Goal: Check status

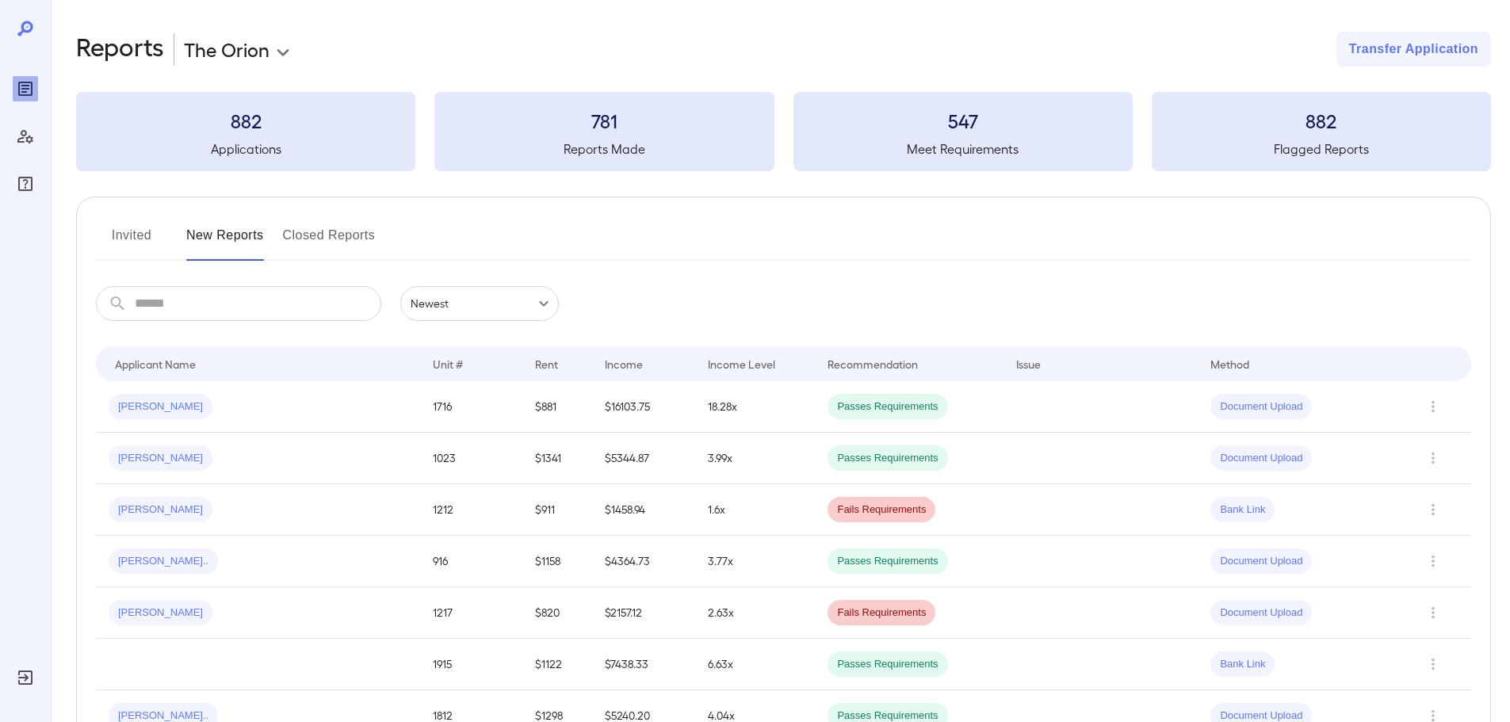
click at [256, 304] on input "text" at bounding box center [258, 303] width 247 height 35
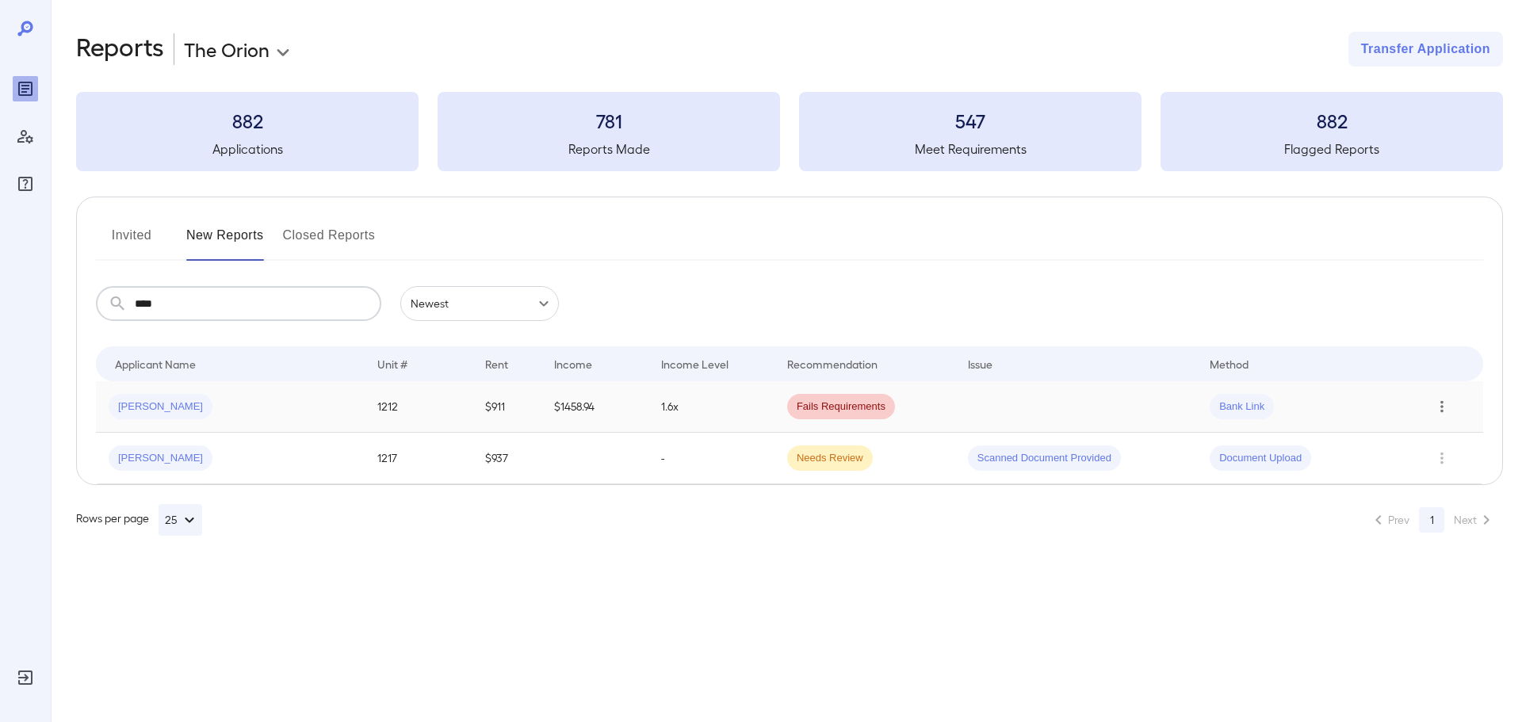
type input "****"
click at [1436, 410] on icon "Row Actions" at bounding box center [1441, 406] width 17 height 19
click at [1434, 445] on li "View Application" at bounding box center [1446, 438] width 125 height 25
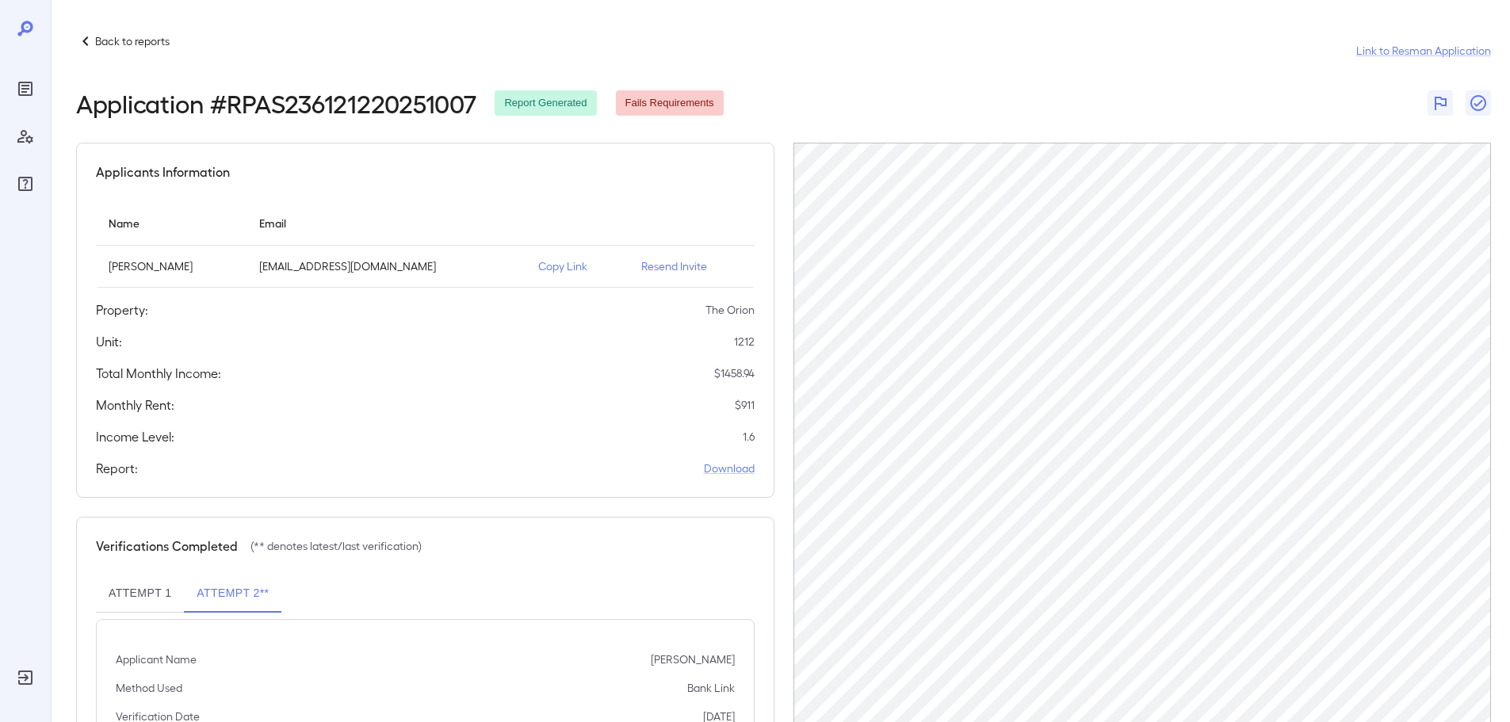
click at [550, 268] on p "Copy Link" at bounding box center [577, 266] width 78 height 16
click at [17, 99] on div "Reports" at bounding box center [25, 88] width 25 height 25
